Goal: Task Accomplishment & Management: Use online tool/utility

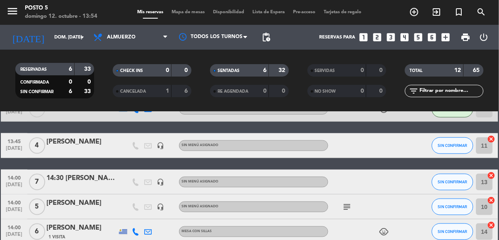
scroll to position [226, 0]
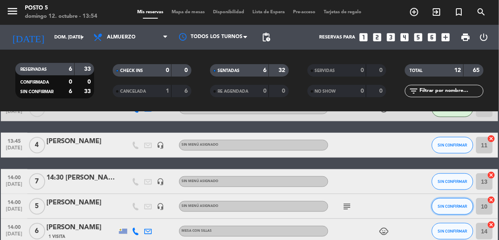
click at [451, 204] on span "SIN CONFIRMAR" at bounding box center [452, 206] width 29 height 5
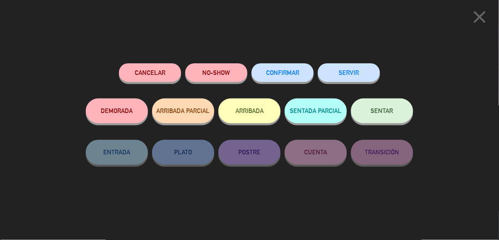
click at [391, 111] on span "SENTAR" at bounding box center [382, 110] width 22 height 7
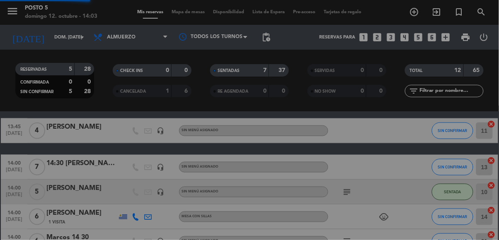
scroll to position [40, 0]
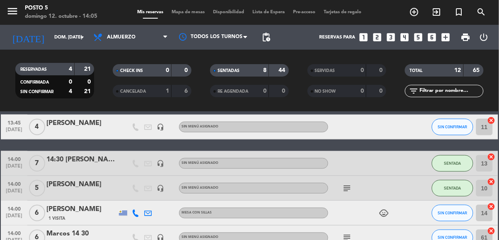
scroll to position [51, 0]
click at [449, 205] on button "SIN CONFIRMAR" at bounding box center [452, 213] width 41 height 17
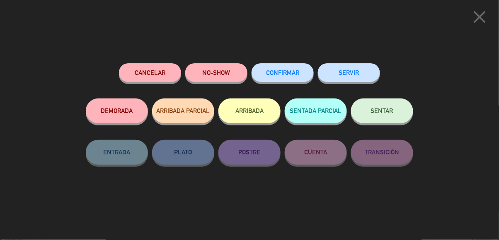
click at [380, 109] on span "SENTAR" at bounding box center [382, 110] width 22 height 7
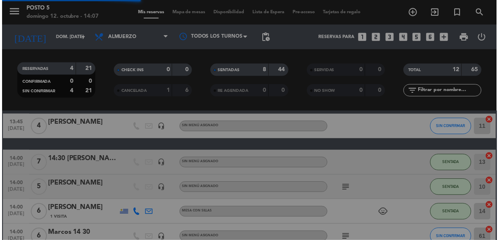
scroll to position [40, 0]
